Goal: Information Seeking & Learning: Learn about a topic

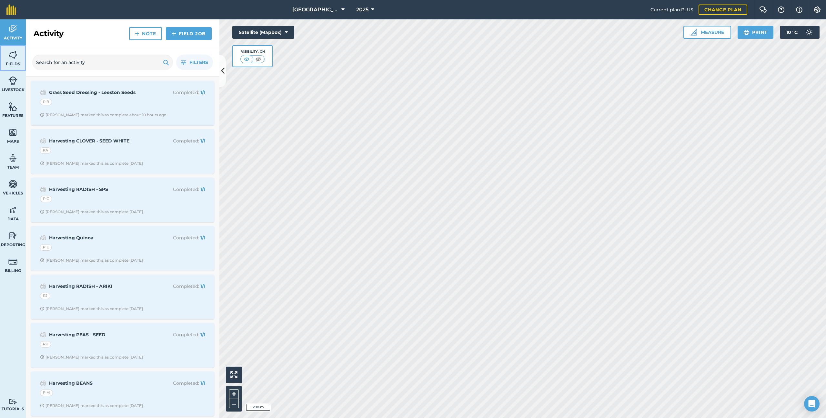
click at [9, 61] on span "Fields" at bounding box center [13, 63] width 26 height 5
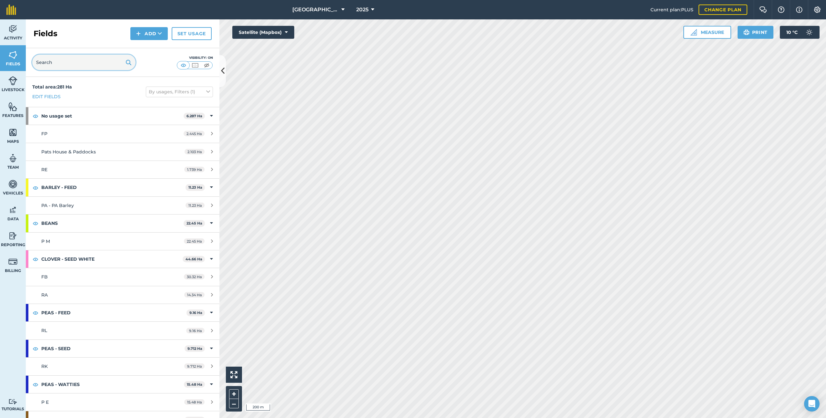
click at [89, 63] on input "text" at bounding box center [83, 62] width 103 height 15
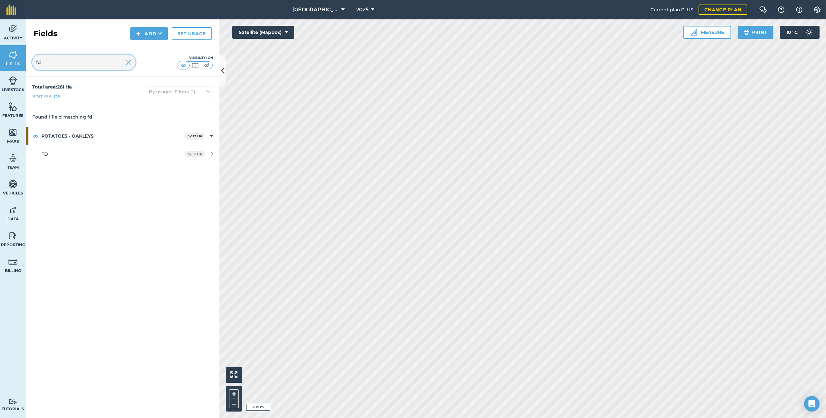
type input "fd"
click at [374, 10] on icon at bounding box center [372, 10] width 3 height 8
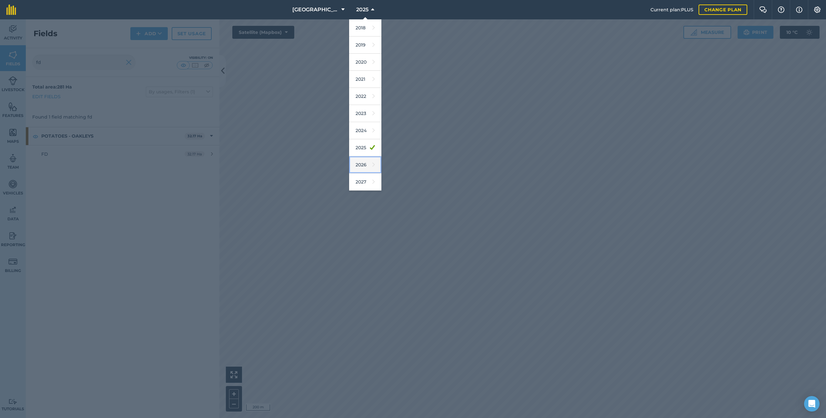
click at [376, 167] on link "2026" at bounding box center [365, 164] width 32 height 17
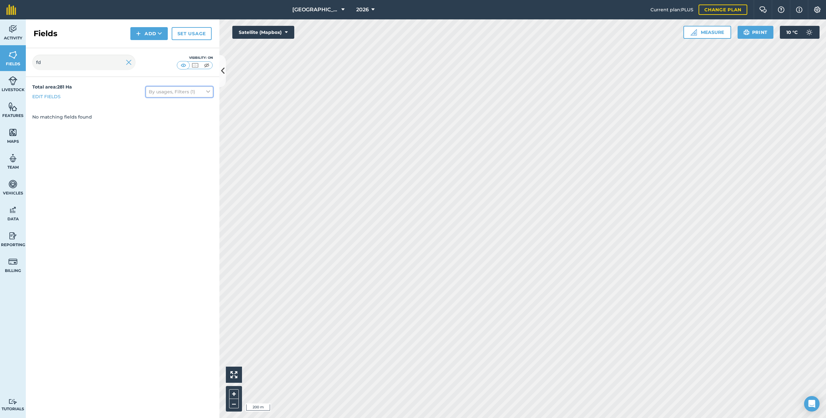
click at [167, 95] on button "By usages, Filters (1)" at bounding box center [179, 92] width 67 height 10
click at [173, 176] on label "Show archived fields" at bounding box center [179, 173] width 61 height 7
click at [153, 174] on input "Show archived fields" at bounding box center [151, 172] width 4 height 4
checkbox input "true"
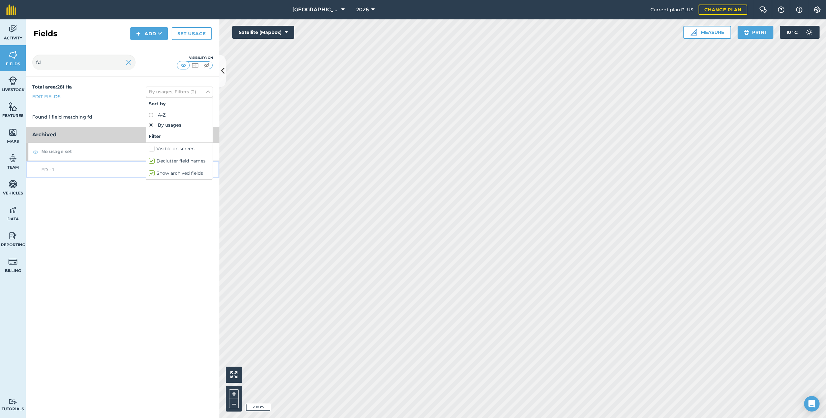
click at [92, 168] on div "FD - 1" at bounding box center [101, 169] width 121 height 7
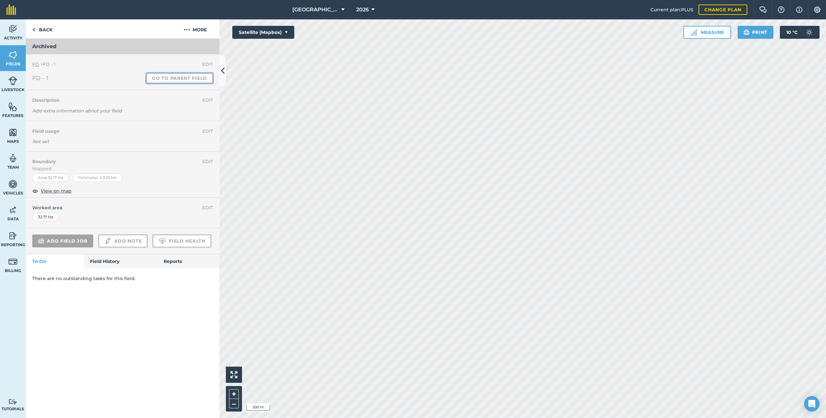
click at [160, 81] on link "Go to parent field" at bounding box center [179, 78] width 67 height 10
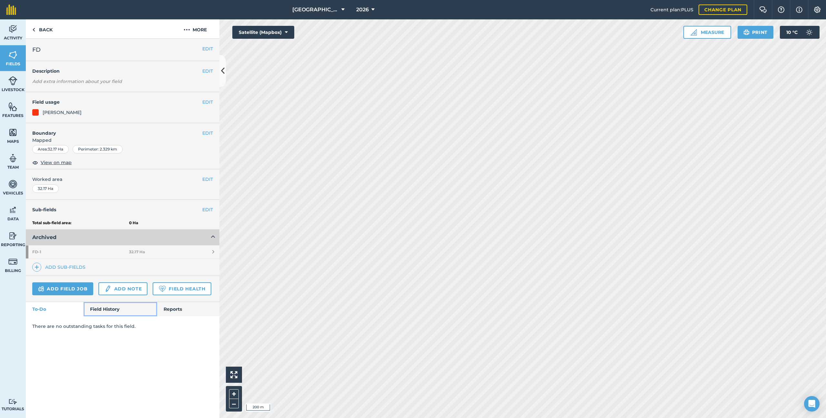
click at [113, 312] on link "Field History" at bounding box center [120, 309] width 73 height 14
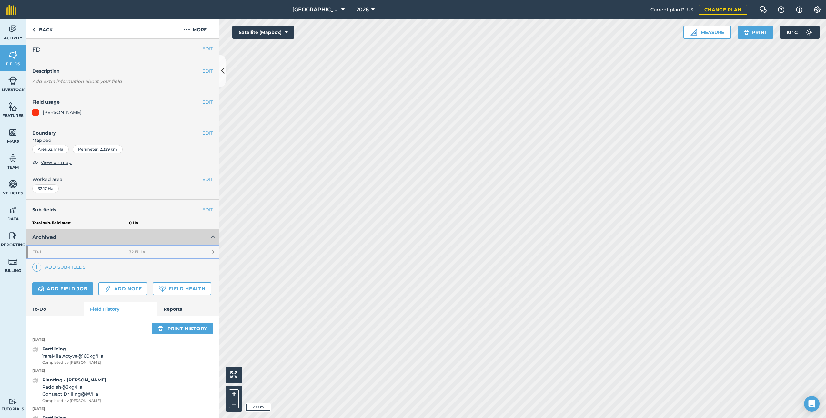
click at [139, 255] on link "FD - 1 32.17 Ha" at bounding box center [123, 251] width 194 height 13
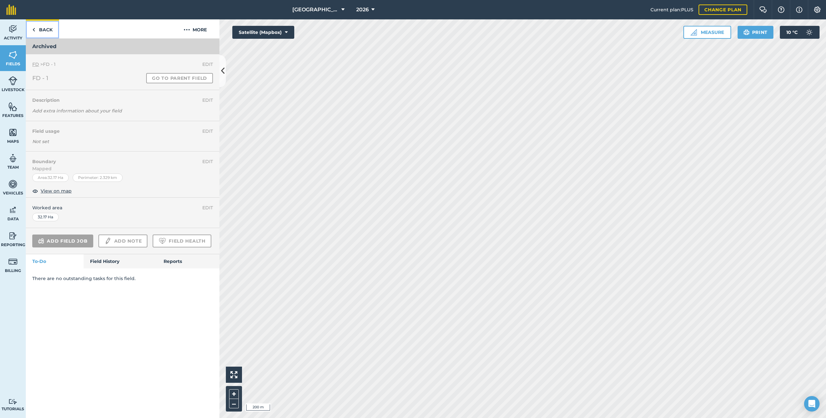
click at [36, 28] on link "Back" at bounding box center [42, 28] width 33 height 19
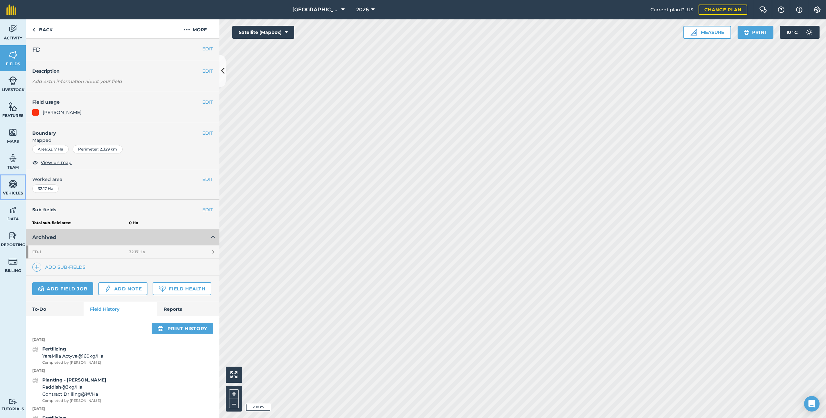
click at [13, 196] on link "Vehicles" at bounding box center [13, 187] width 26 height 26
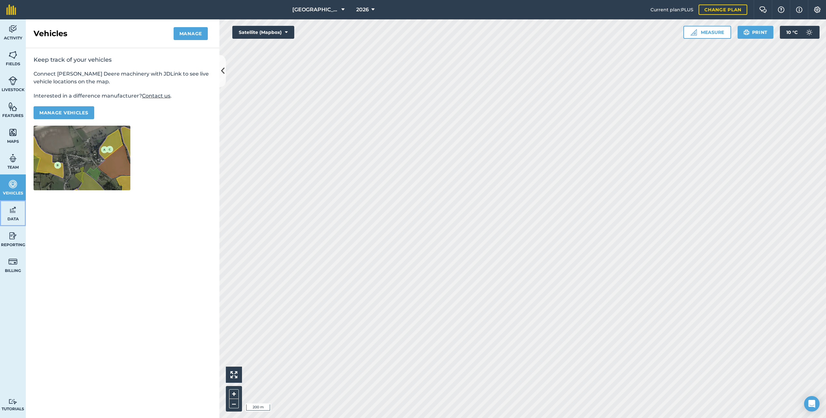
drag, startPoint x: 17, startPoint y: 216, endPoint x: 17, endPoint y: 244, distance: 27.8
click at [17, 216] on span "Data" at bounding box center [13, 218] width 26 height 5
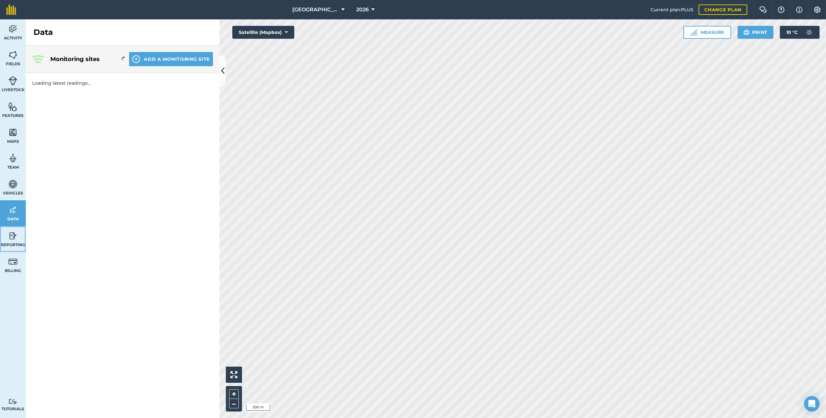
click at [17, 244] on span "Reporting" at bounding box center [13, 244] width 26 height 5
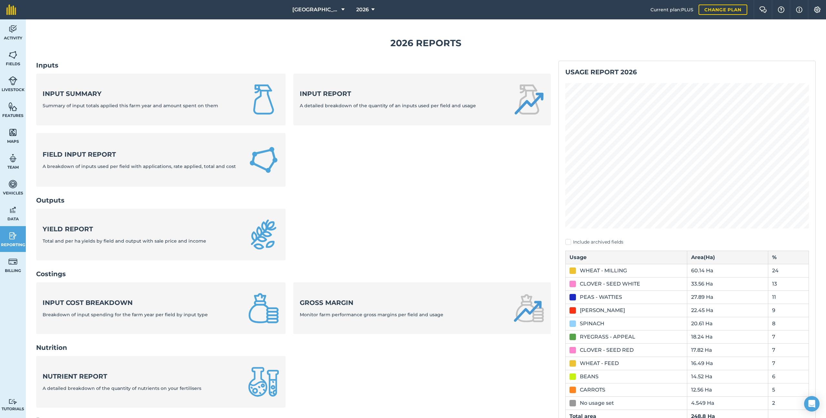
click at [118, 268] on nav "Inputs Input summary Summary of input totals applied this farm year and amount …" at bounding box center [293, 238] width 515 height 355
click at [129, 242] on span "Total and per ha yields by field and output with sale price and income" at bounding box center [125, 241] width 164 height 6
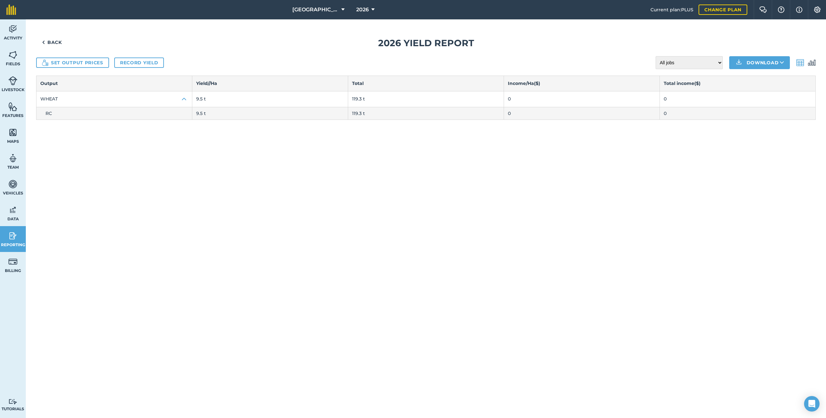
click at [166, 113] on td "RC" at bounding box center [114, 113] width 156 height 13
click at [185, 100] on img at bounding box center [184, 99] width 8 height 8
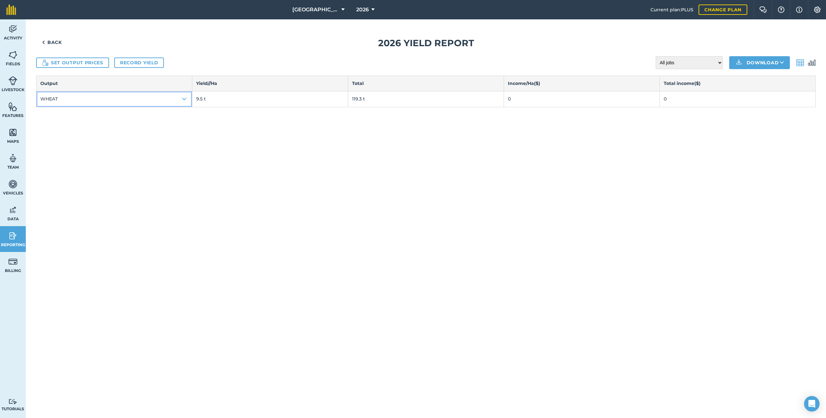
click at [185, 100] on img at bounding box center [184, 99] width 8 height 8
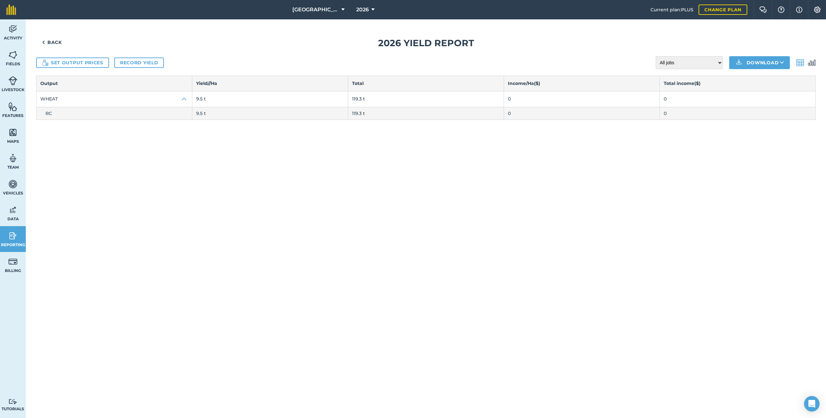
click at [50, 115] on span "RC" at bounding box center [49, 113] width 6 height 6
click at [15, 60] on link "Fields" at bounding box center [13, 58] width 26 height 26
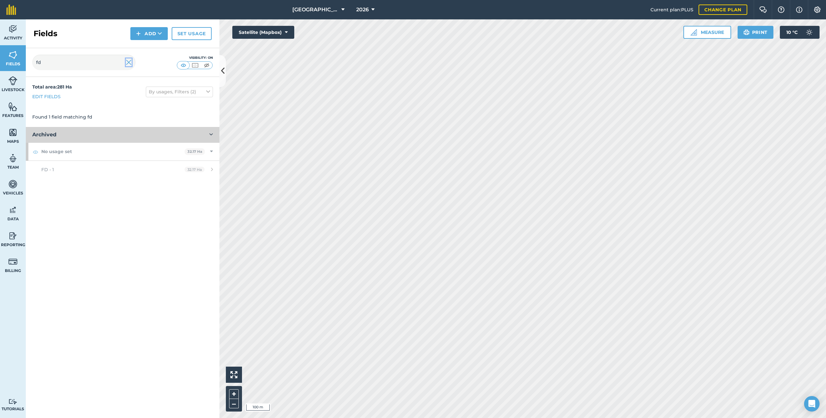
click at [130, 66] on img at bounding box center [129, 62] width 6 height 8
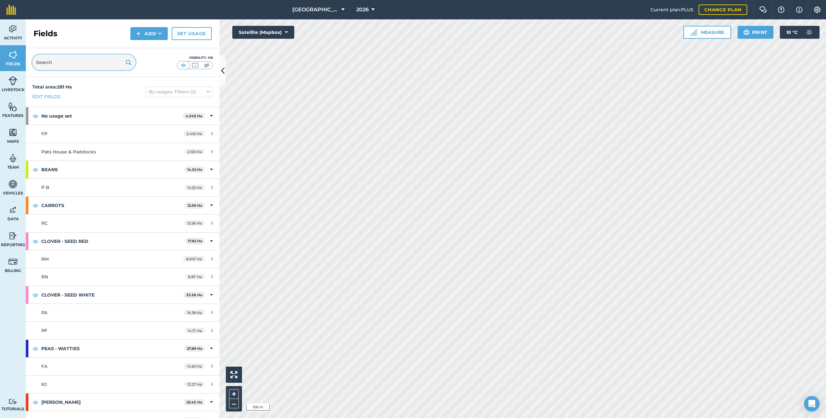
click at [60, 59] on input "text" at bounding box center [83, 62] width 103 height 15
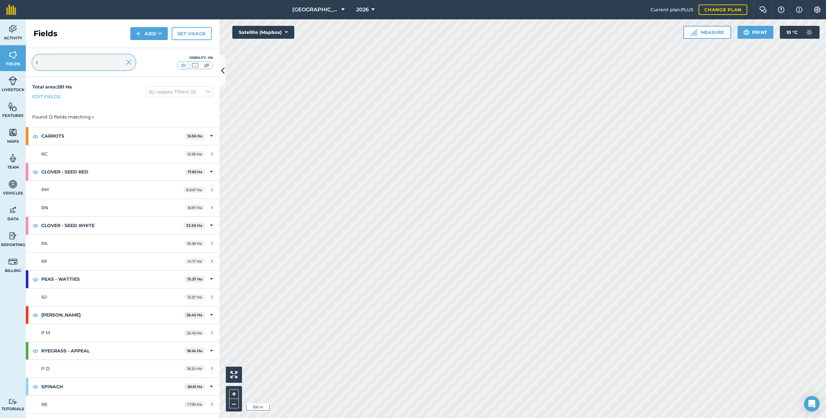
type input "r"
click at [77, 155] on div "RC" at bounding box center [101, 153] width 121 height 7
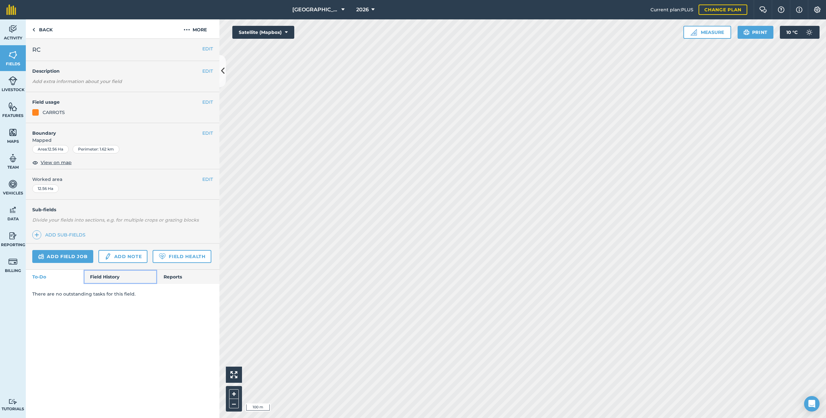
click at [113, 281] on link "Field History" at bounding box center [120, 277] width 73 height 14
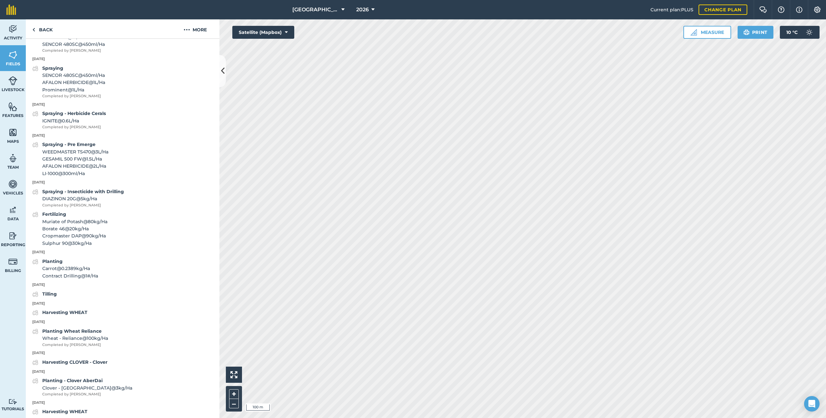
scroll to position [555, 0]
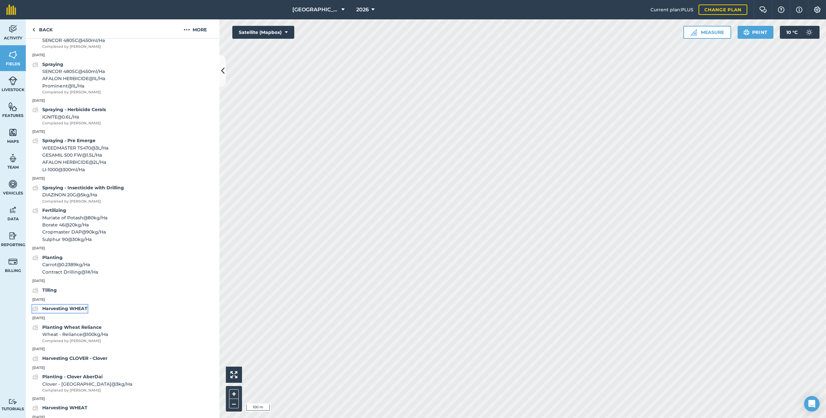
click at [74, 309] on strong "Harvesting WHEAT" at bounding box center [64, 308] width 45 height 6
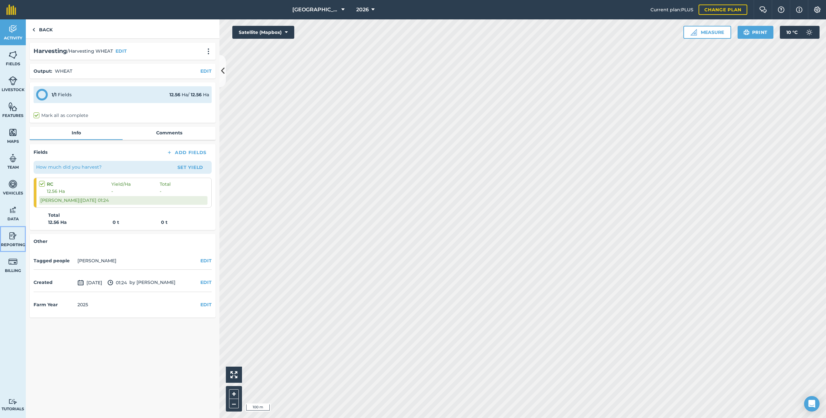
click at [14, 237] on img at bounding box center [12, 236] width 9 height 10
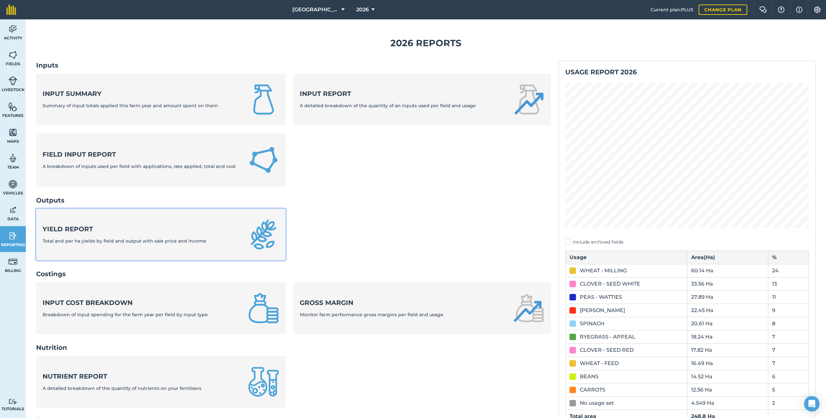
click at [119, 237] on div "Yield report Total and per ha yields by field and output with sale price and in…" at bounding box center [125, 234] width 164 height 20
